Goal: Information Seeking & Learning: Learn about a topic

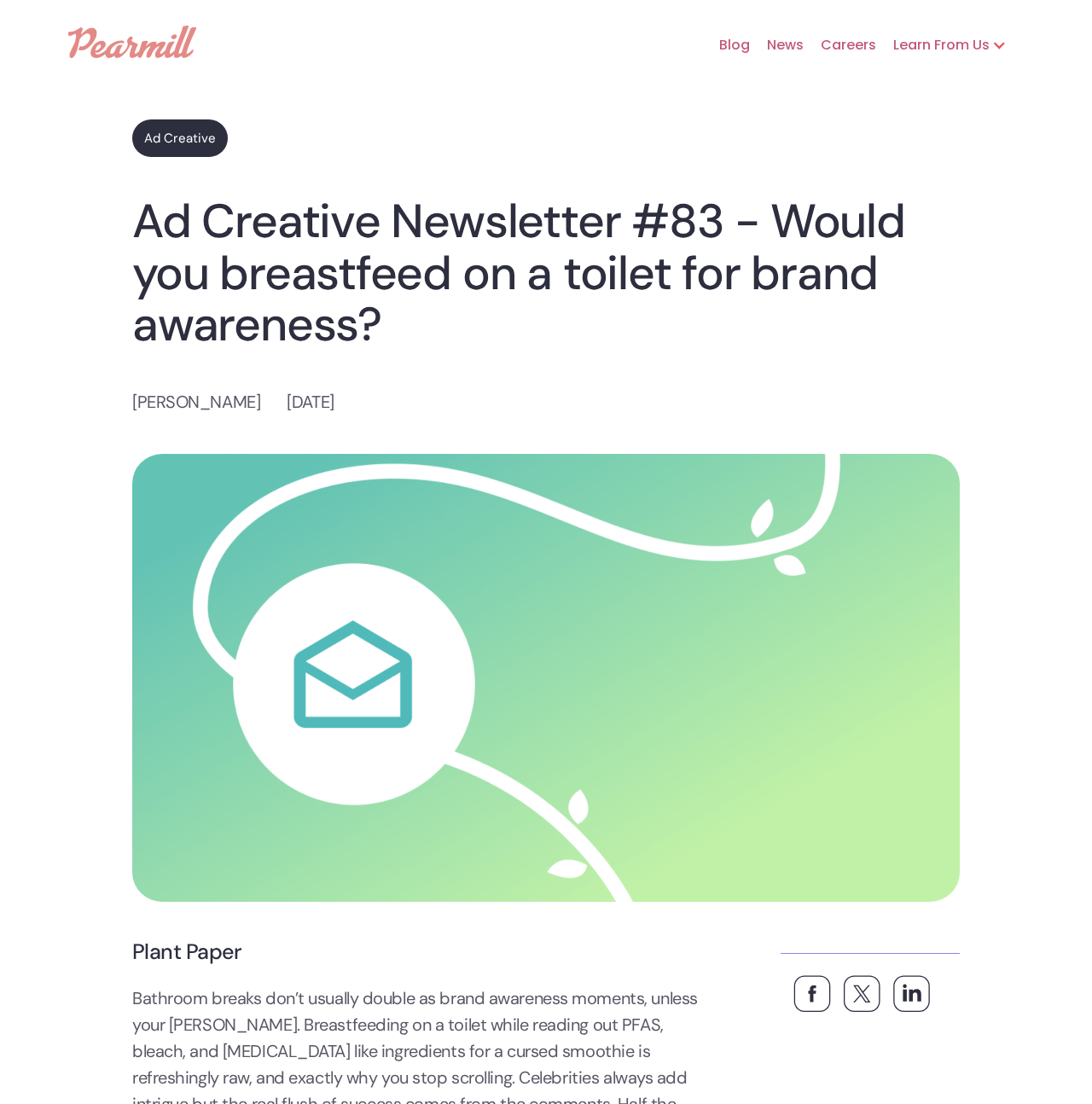
click at [139, 278] on h1 "Ad Creative Newsletter #83 - Would you breastfeed on a toilet for brand awarene…" at bounding box center [546, 273] width 828 height 155
click at [139, 281] on h1 "Ad Creative Newsletter #83 - Would you breastfeed on a toilet for brand awarene…" at bounding box center [546, 273] width 828 height 155
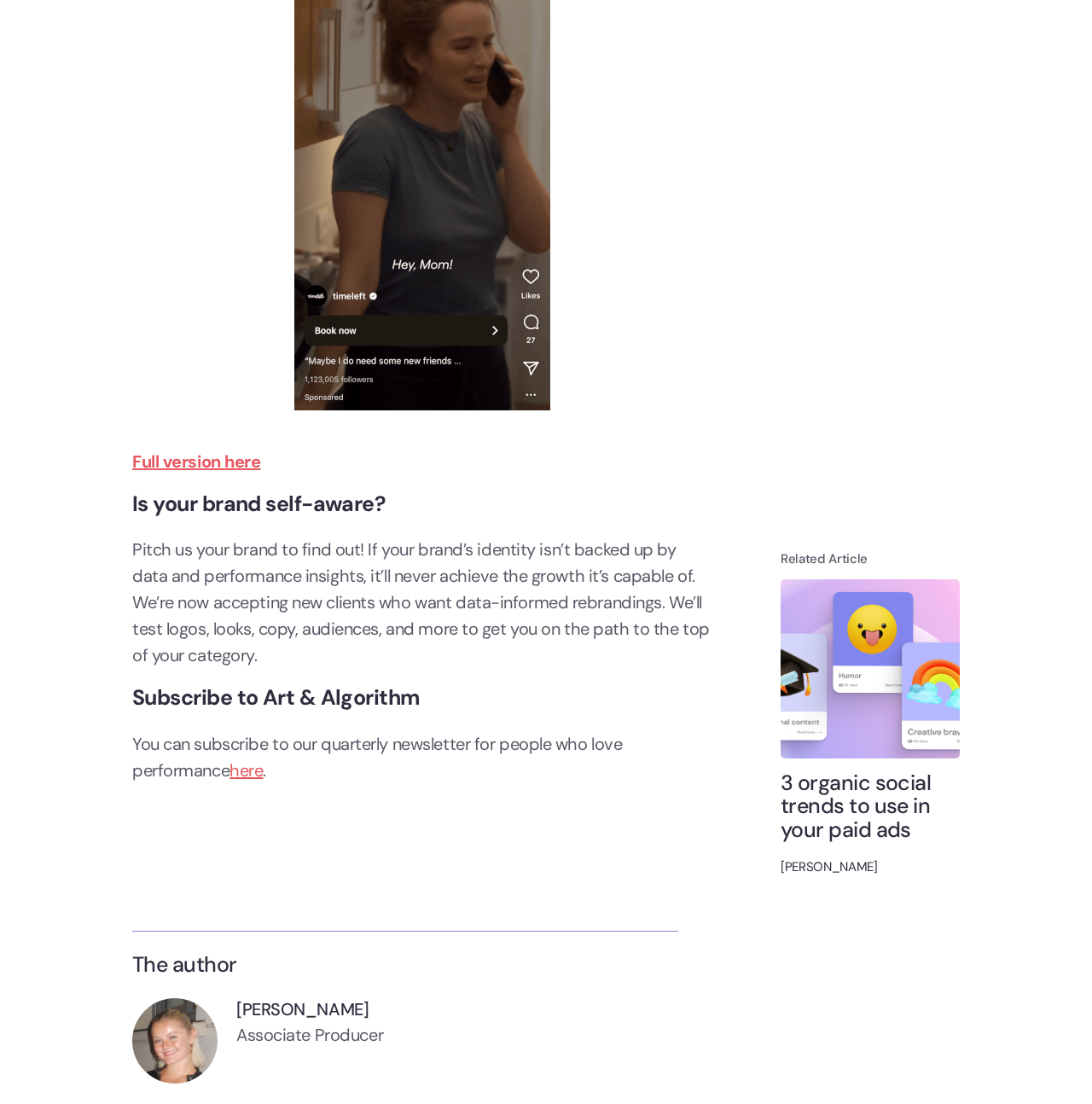
scroll to position [6079, 0]
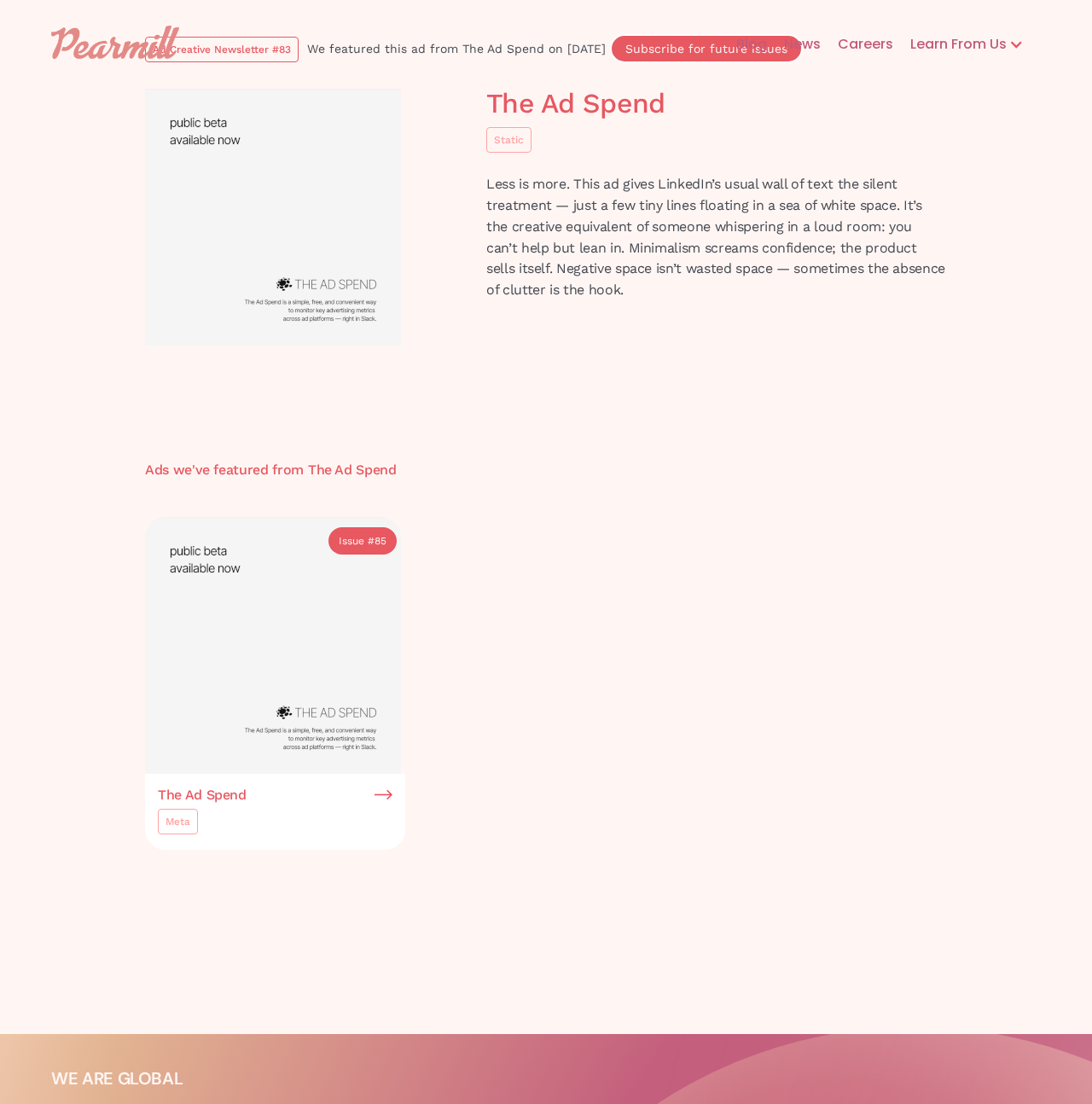
click at [551, 218] on p "Less is more. This ad gives LinkedIn’s usual wall of text the silent treatment …" at bounding box center [716, 237] width 460 height 127
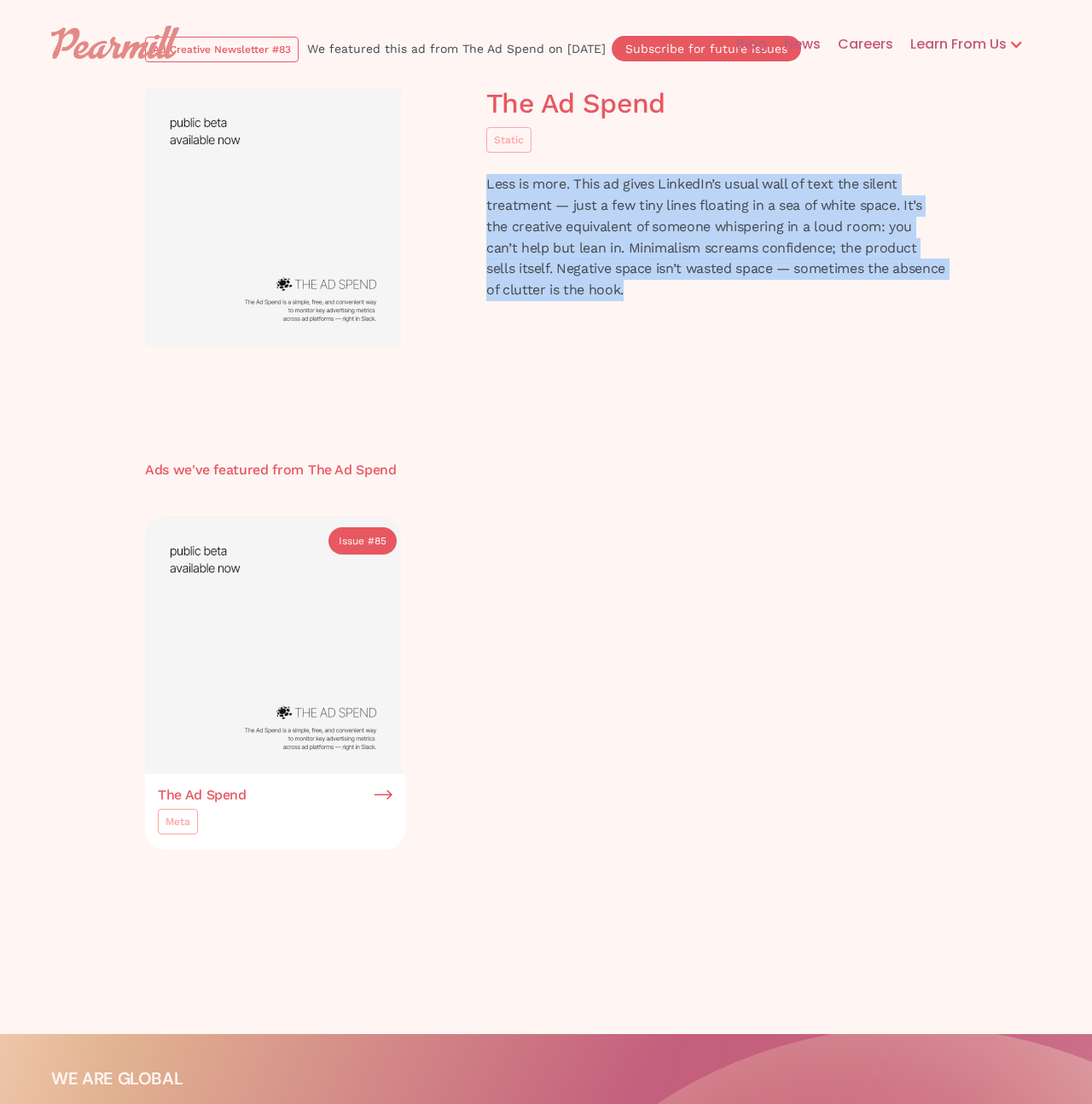
click at [551, 218] on p "Less is more. This ad gives LinkedIn’s usual wall of text the silent treatment …" at bounding box center [716, 237] width 460 height 127
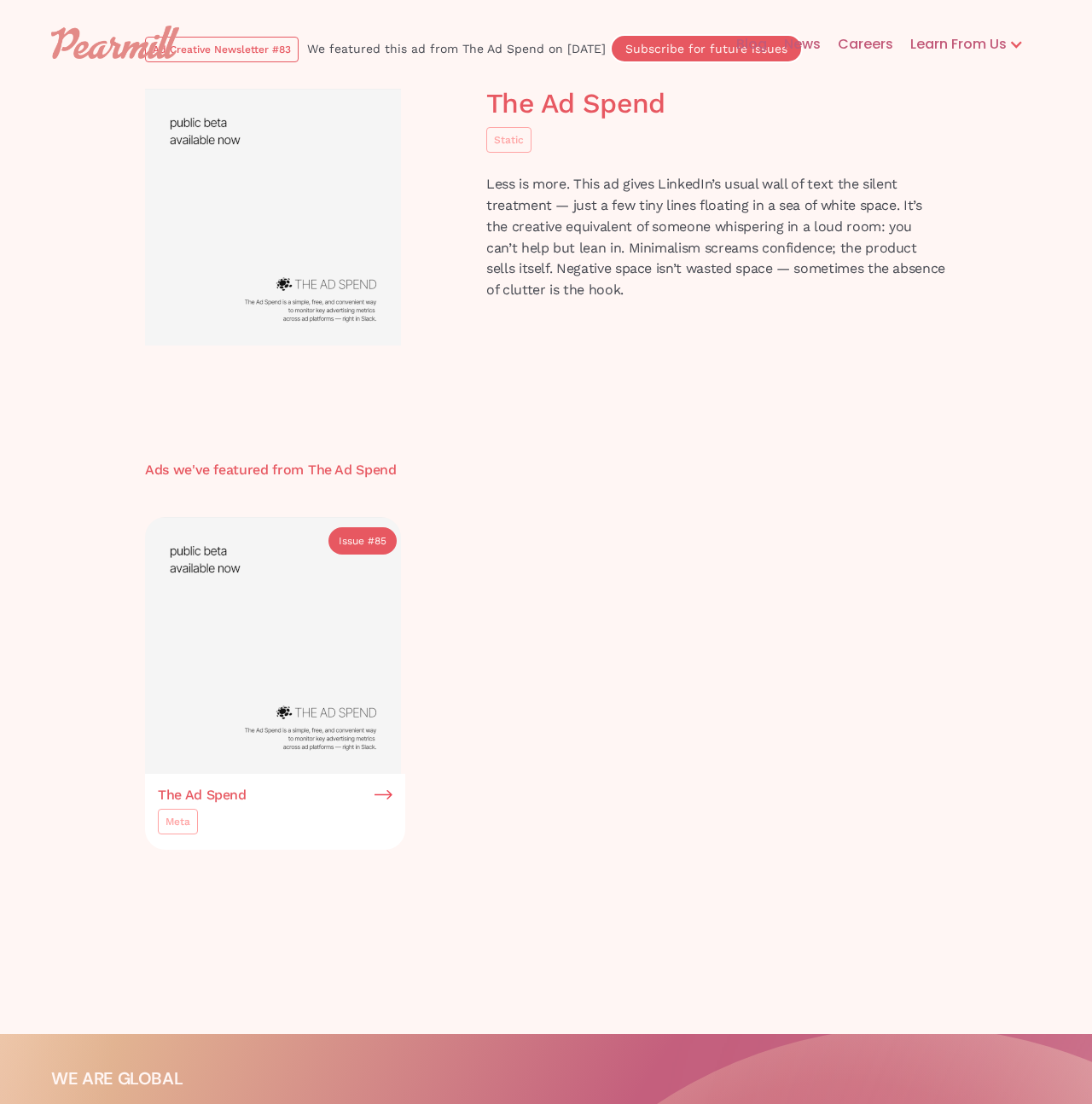
click at [564, 349] on div "The Ad Spend Static Less is more. This ad gives LinkedIn’s usual wall of text t…" at bounding box center [546, 233] width 819 height 291
click at [659, 336] on div "The Ad Spend Static Less is more. This ad gives LinkedIn’s usual wall of text t…" at bounding box center [546, 233] width 819 height 291
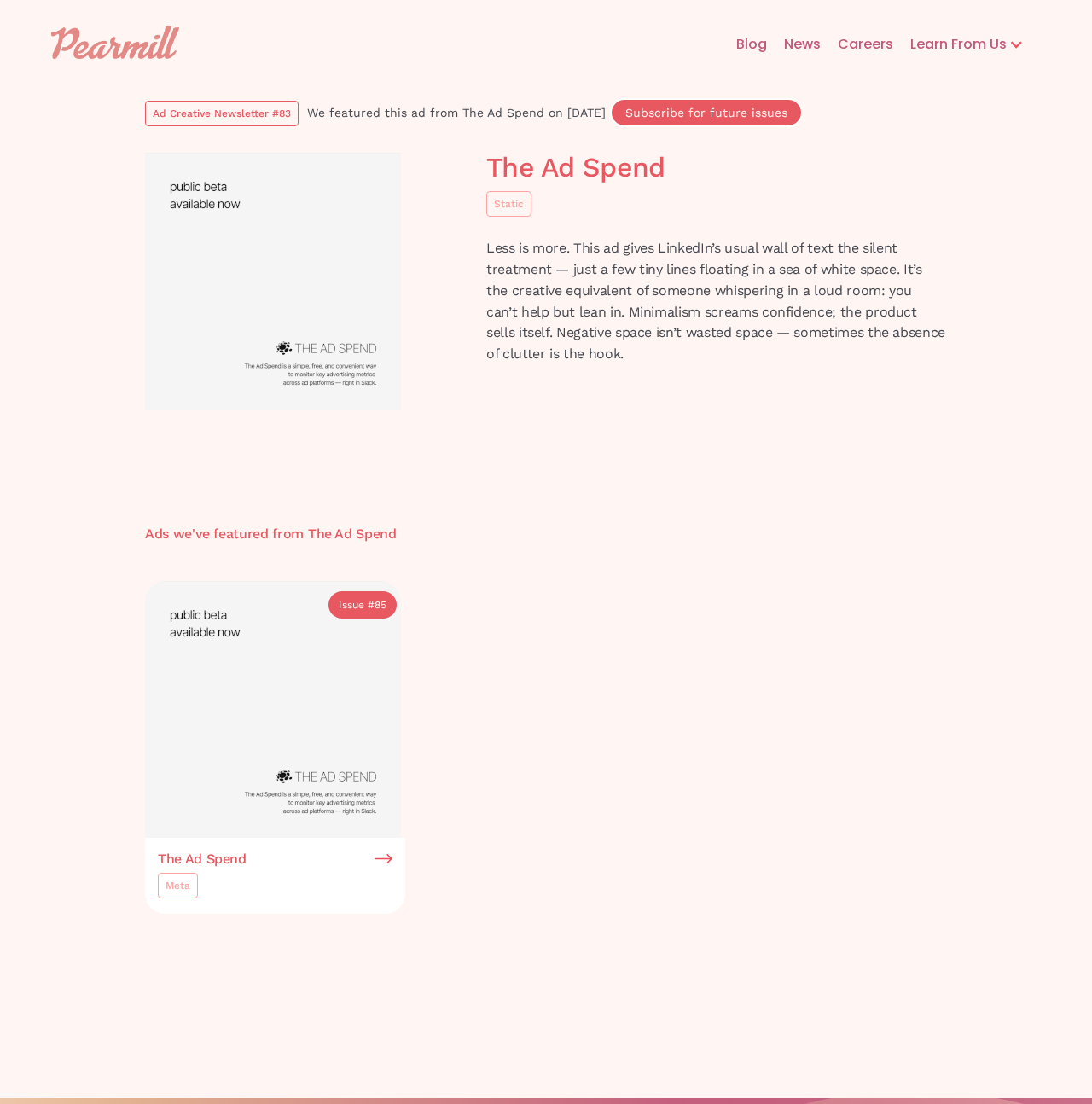
click at [682, 459] on body "Blog News Careers Learn From Us Ad Creative Newsletter Hypergrowth Podcast Ad C…" at bounding box center [546, 913] width 1092 height 1827
click at [429, 115] on div "We featured this ad from" at bounding box center [385, 112] width 155 height 17
click at [273, 111] on div "Ad Creative Newsletter #83" at bounding box center [222, 113] width 139 height 17
